Goal: Task Accomplishment & Management: Use online tool/utility

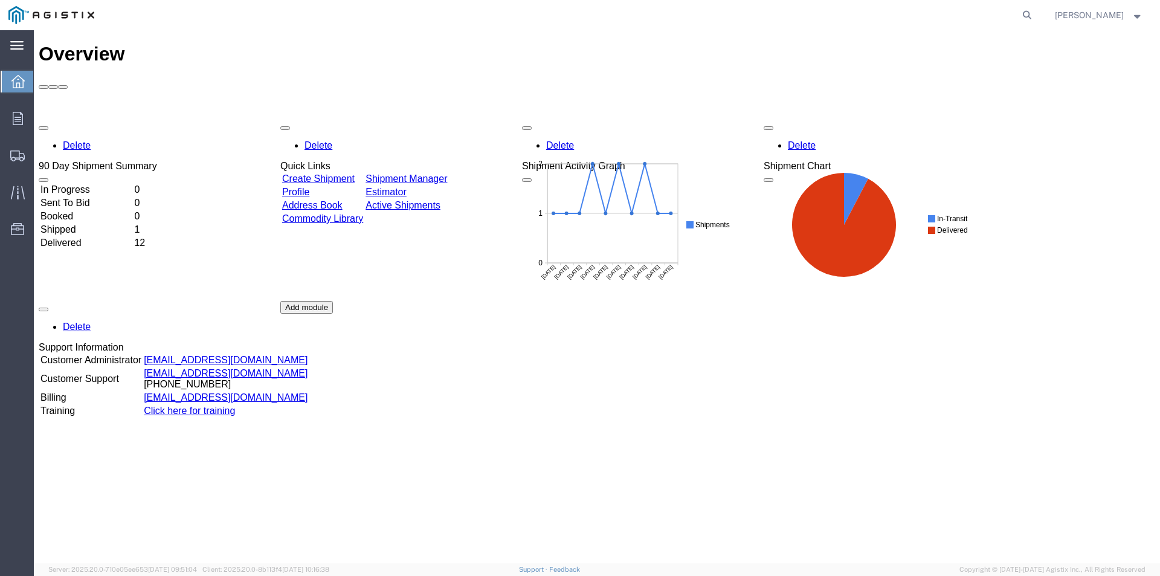
click at [20, 45] on icon at bounding box center [16, 45] width 13 height 9
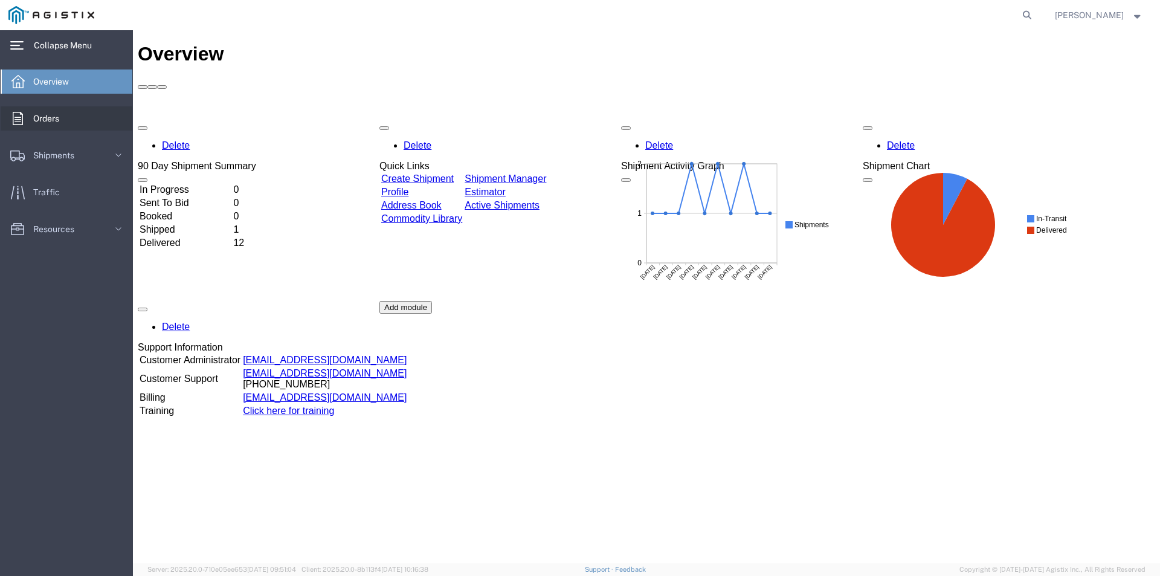
click at [43, 115] on span "Orders" at bounding box center [50, 118] width 34 height 24
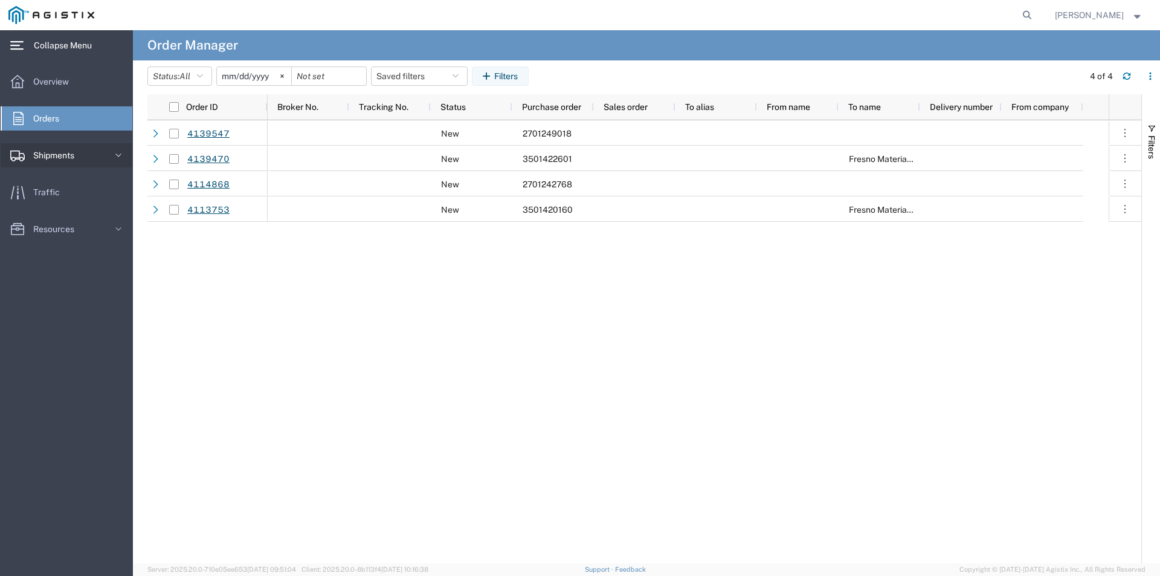
click at [55, 157] on span "Shipments" at bounding box center [58, 155] width 50 height 24
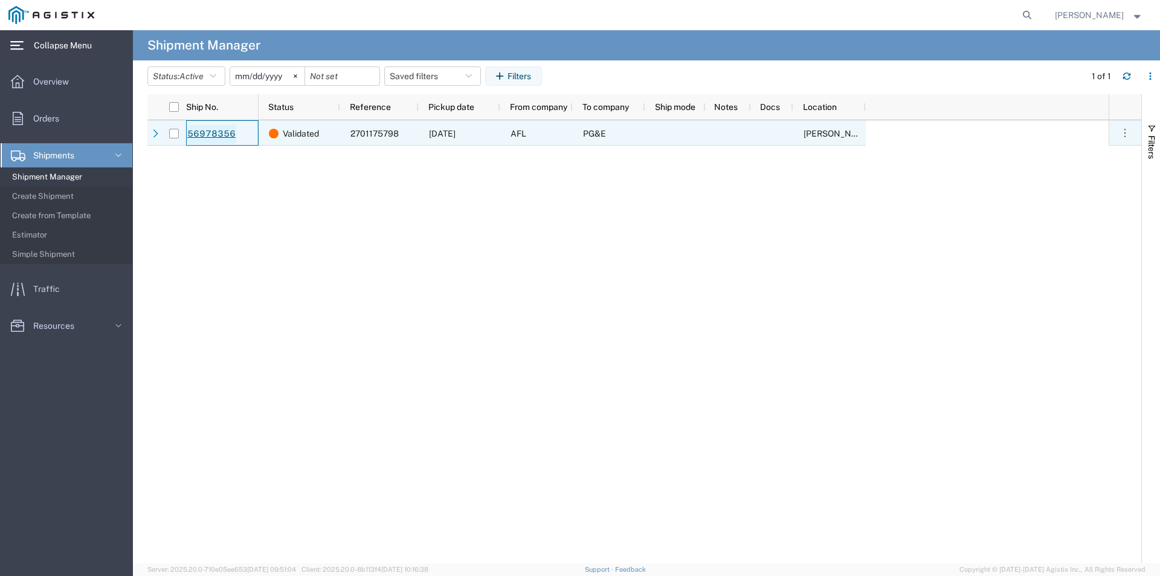
click at [216, 138] on link "56978356" at bounding box center [212, 133] width 50 height 19
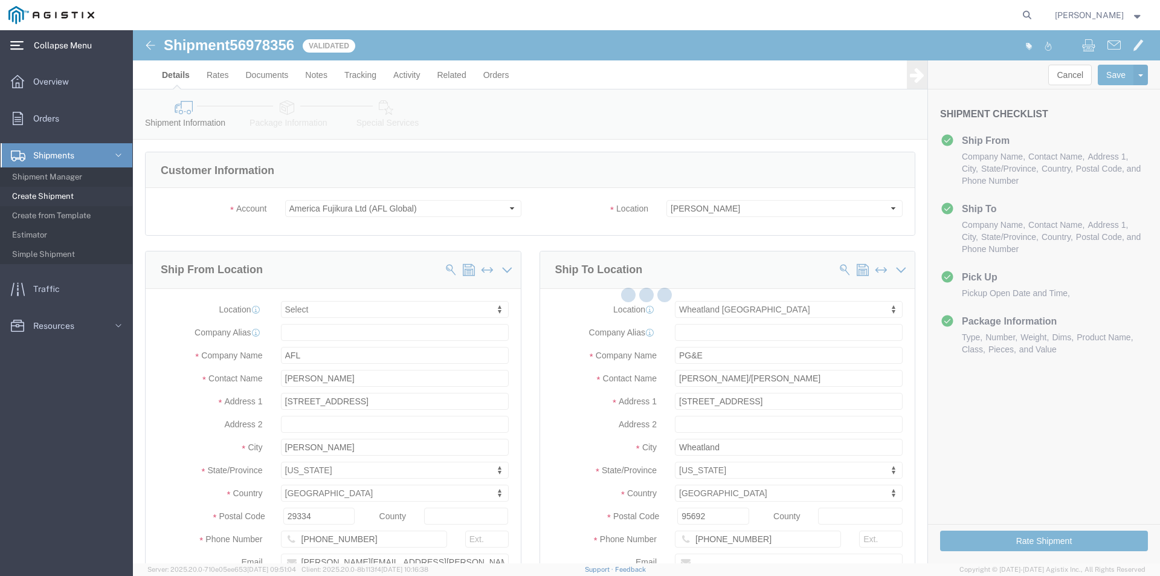
select select
select select "19996"
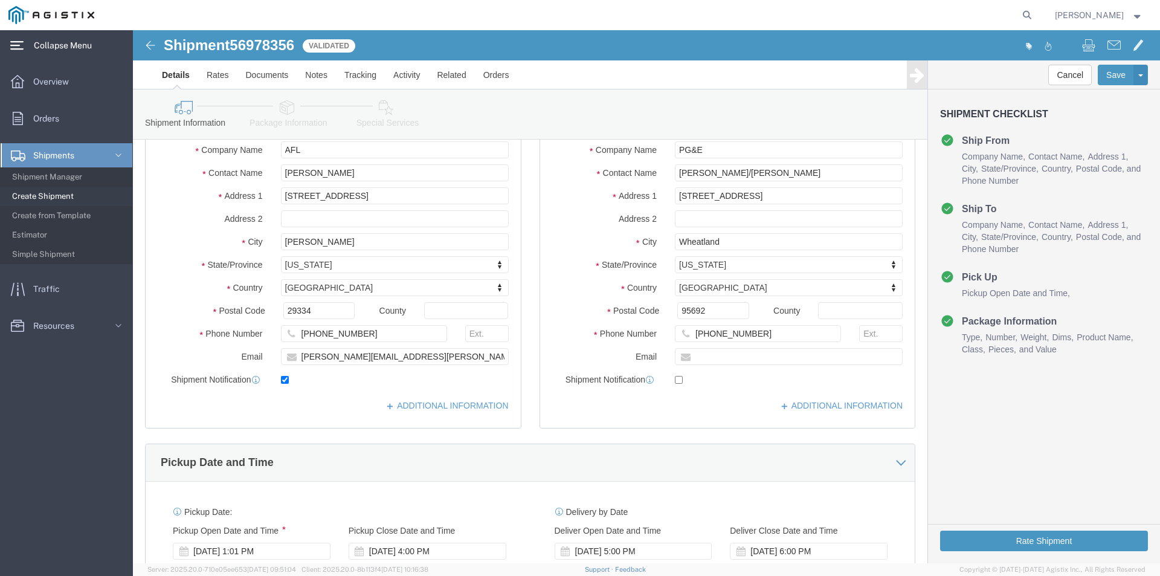
scroll to position [242, 0]
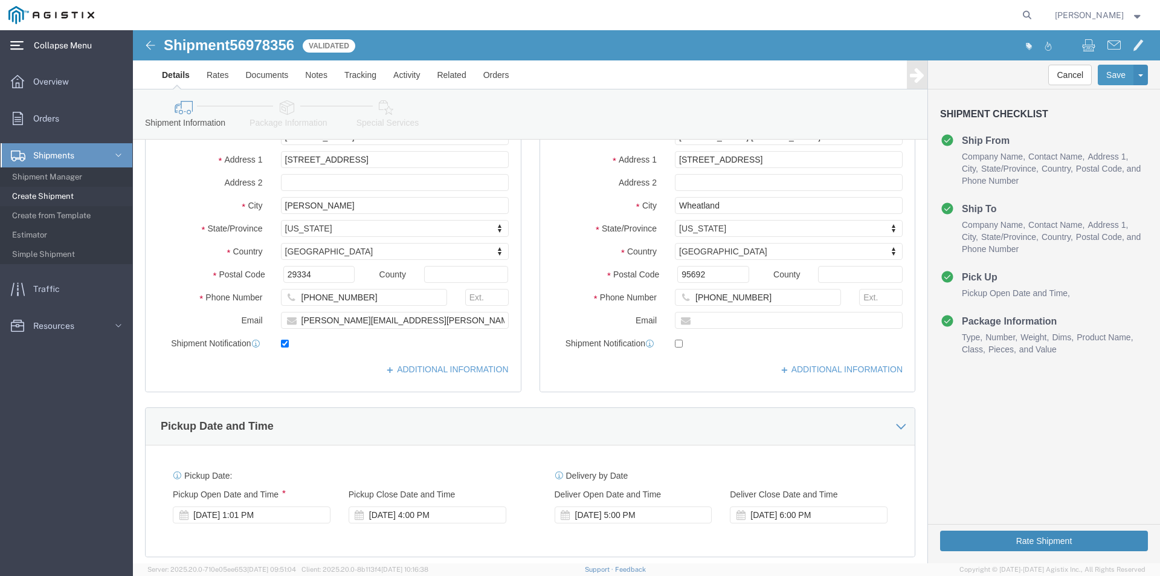
click button "Rate Shipment"
